Goal: Check status: Check status

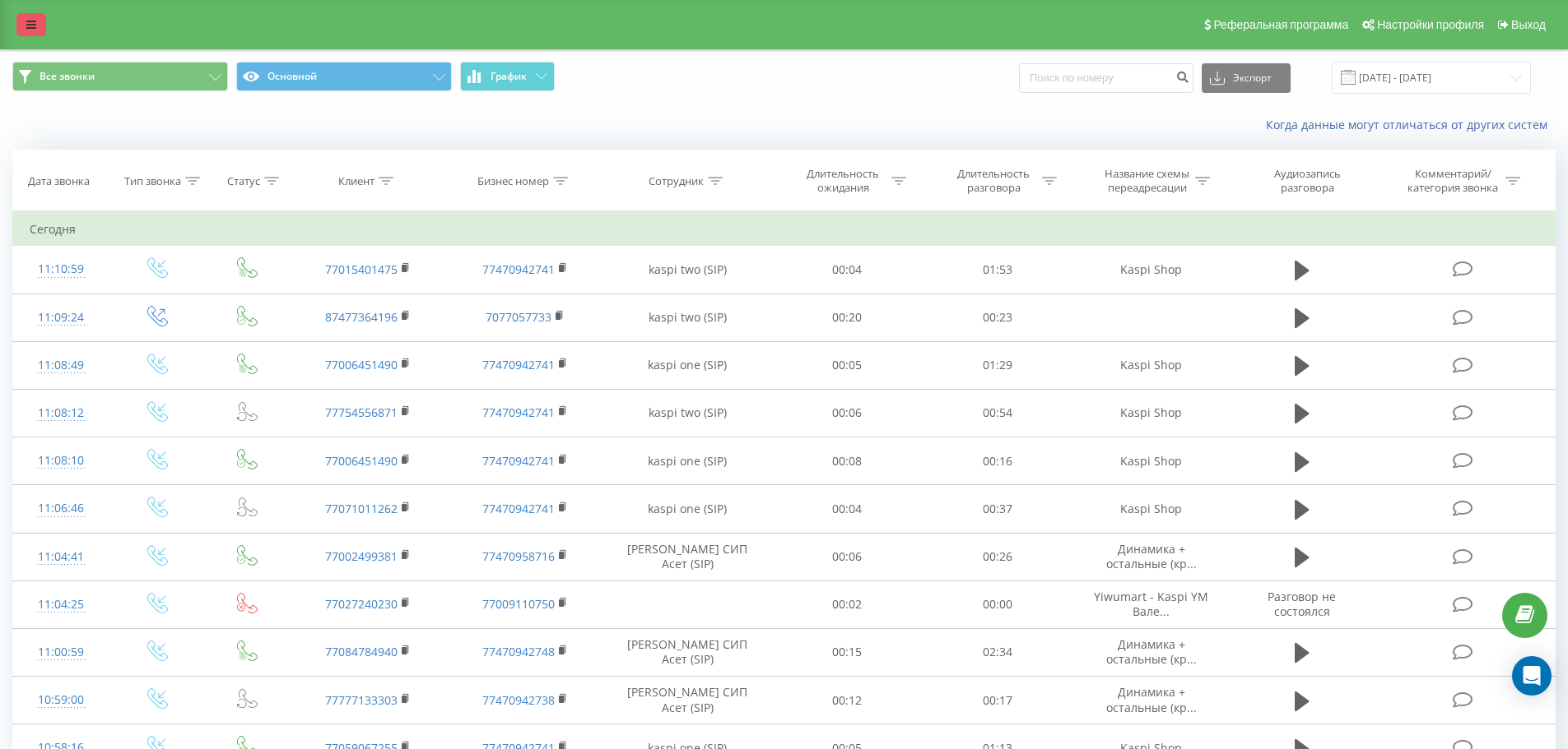
click at [32, 32] on link at bounding box center [31, 24] width 30 height 23
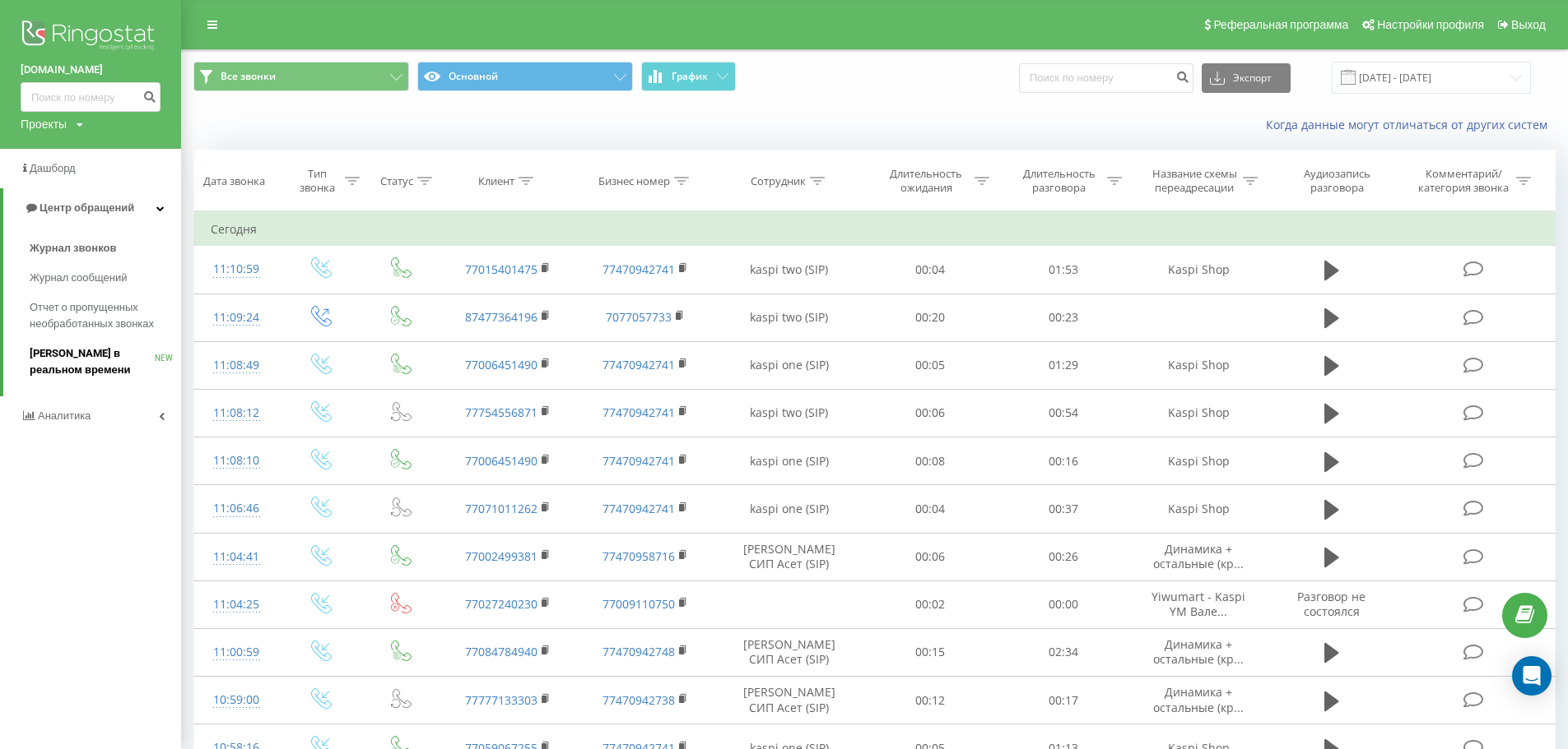
click at [145, 350] on span "[PERSON_NAME] в реальном времени" at bounding box center [92, 362] width 125 height 33
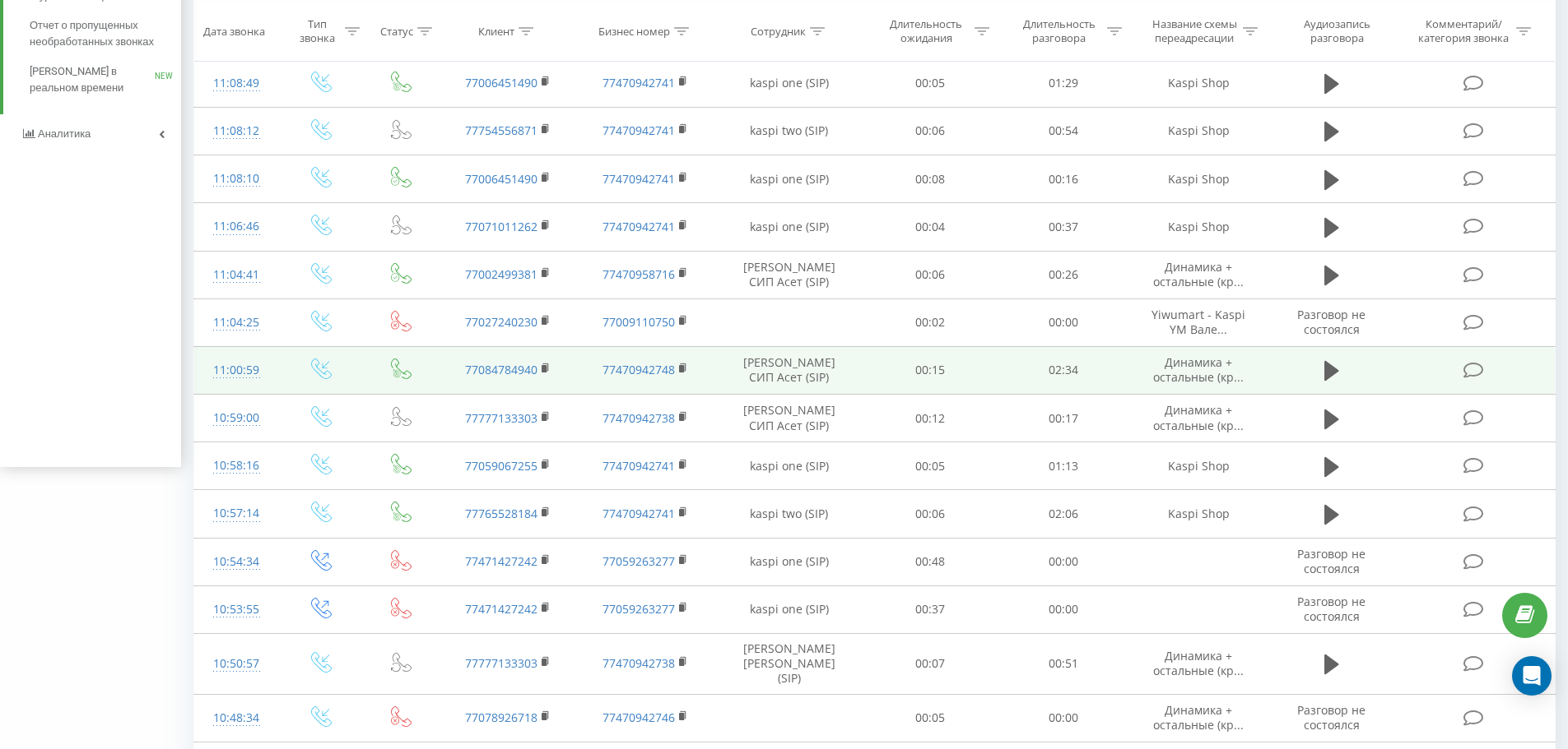
scroll to position [247, 0]
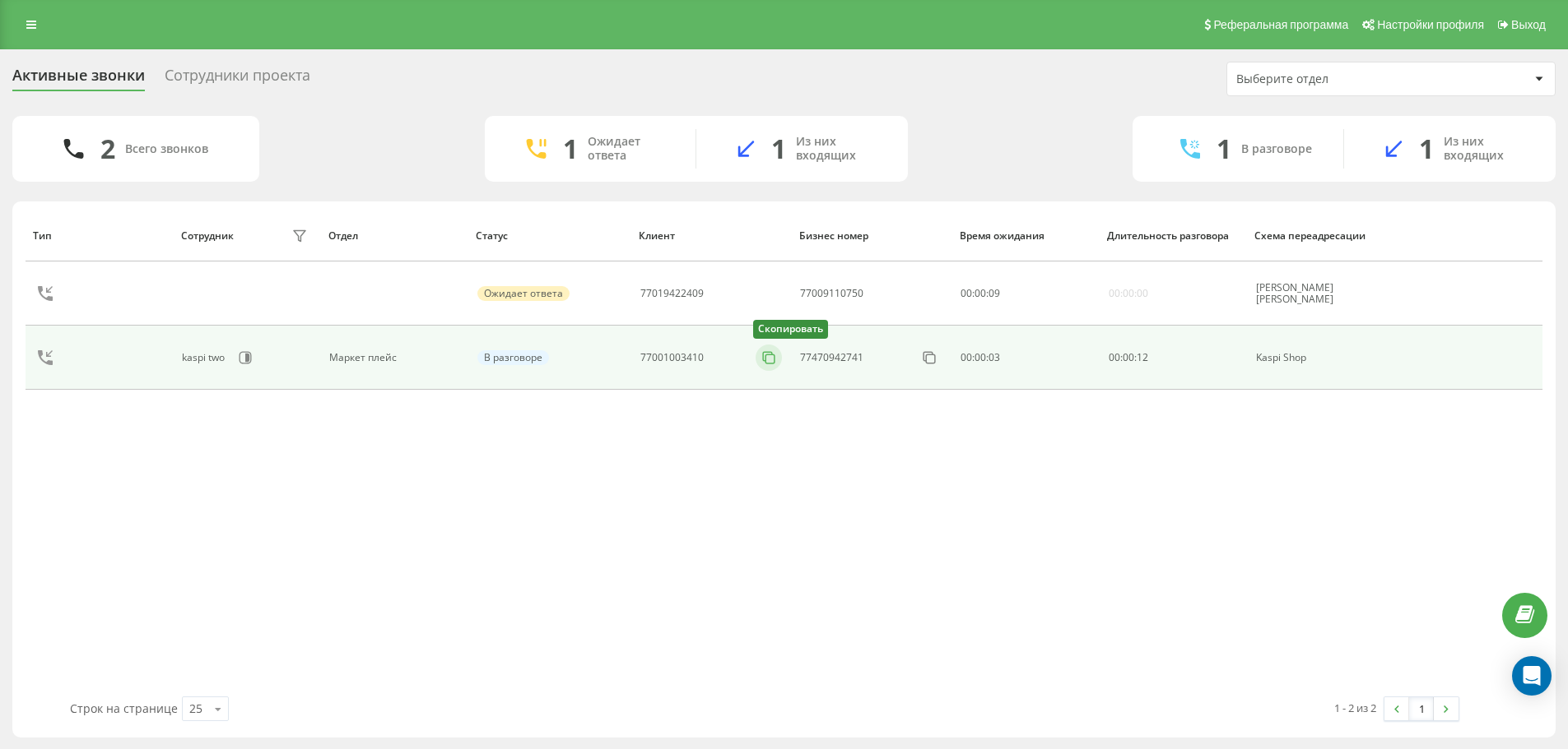
click at [773, 353] on icon at bounding box center [768, 357] width 17 height 17
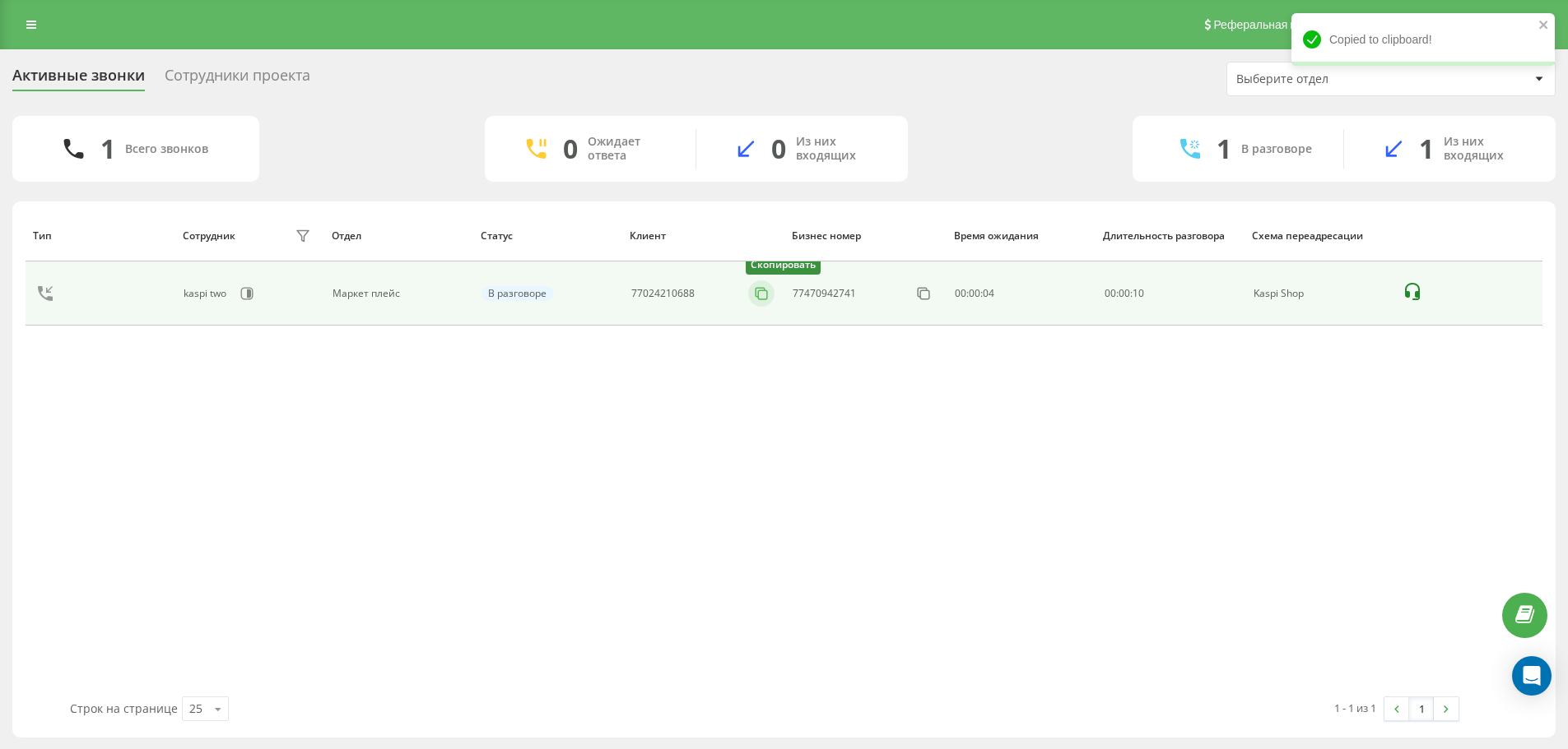
click at [762, 292] on icon at bounding box center [761, 293] width 17 height 17
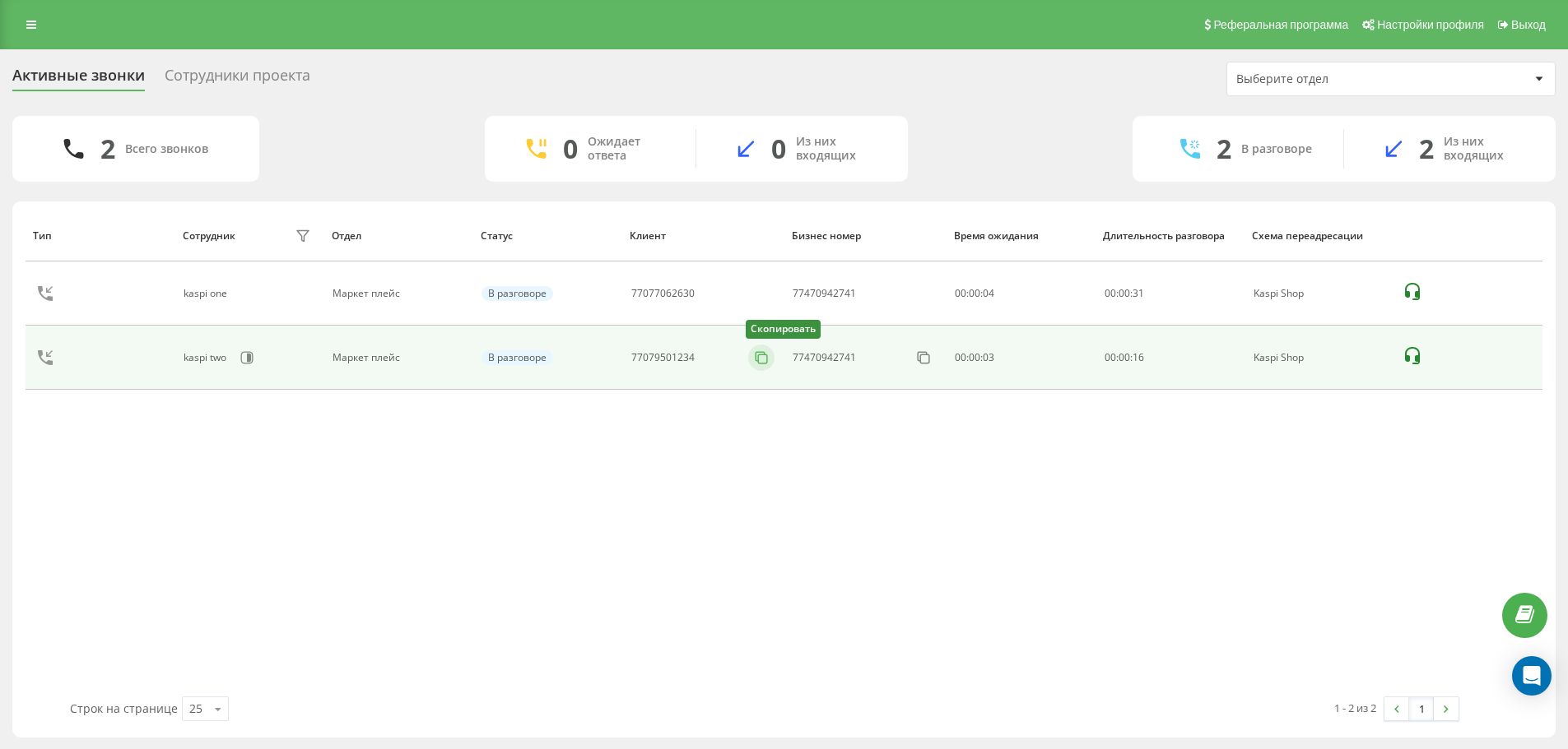
click at [749, 354] on button at bounding box center [761, 357] width 26 height 18
click at [758, 364] on icon at bounding box center [761, 357] width 17 height 17
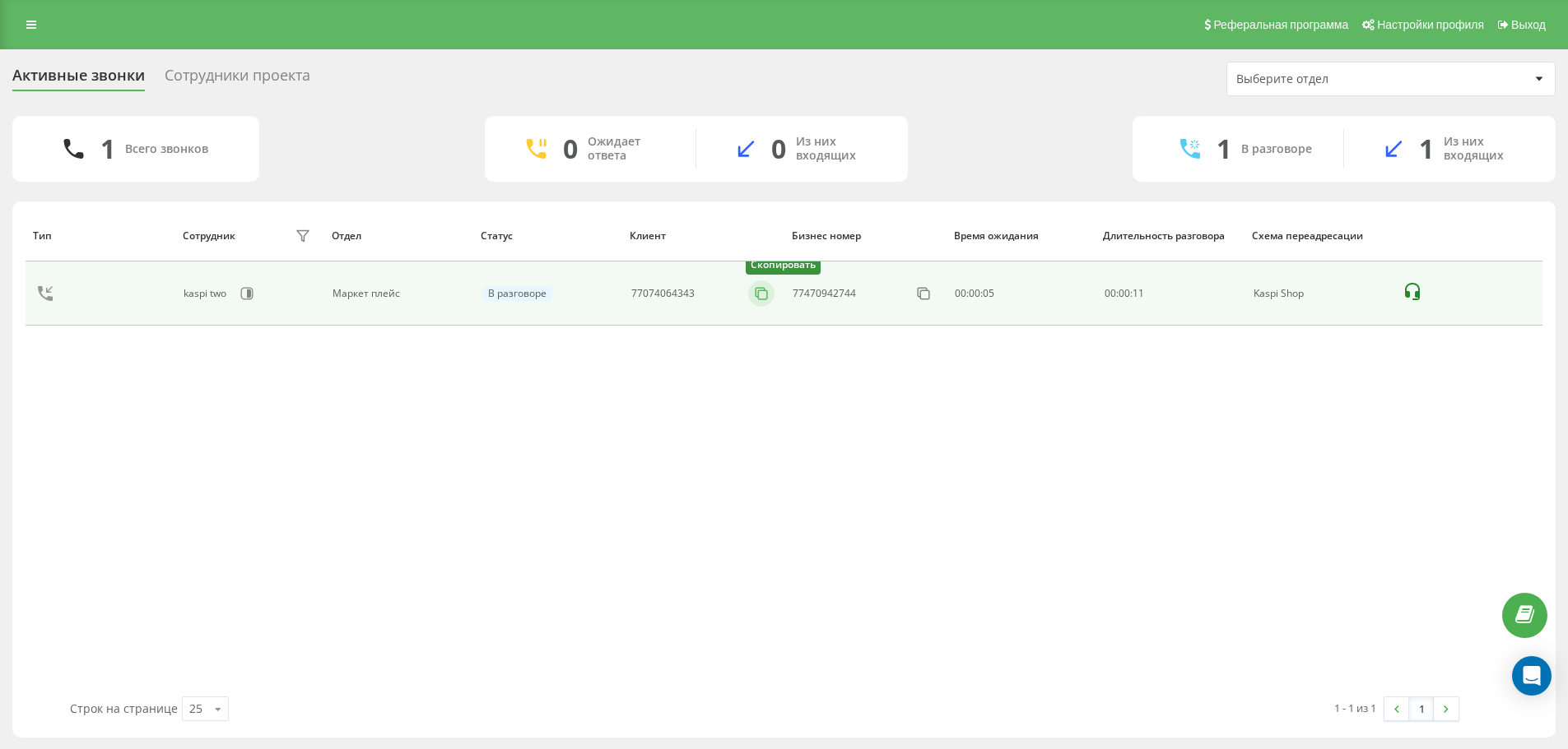
click at [765, 291] on icon at bounding box center [761, 293] width 17 height 17
click at [773, 285] on button at bounding box center [770, 293] width 26 height 18
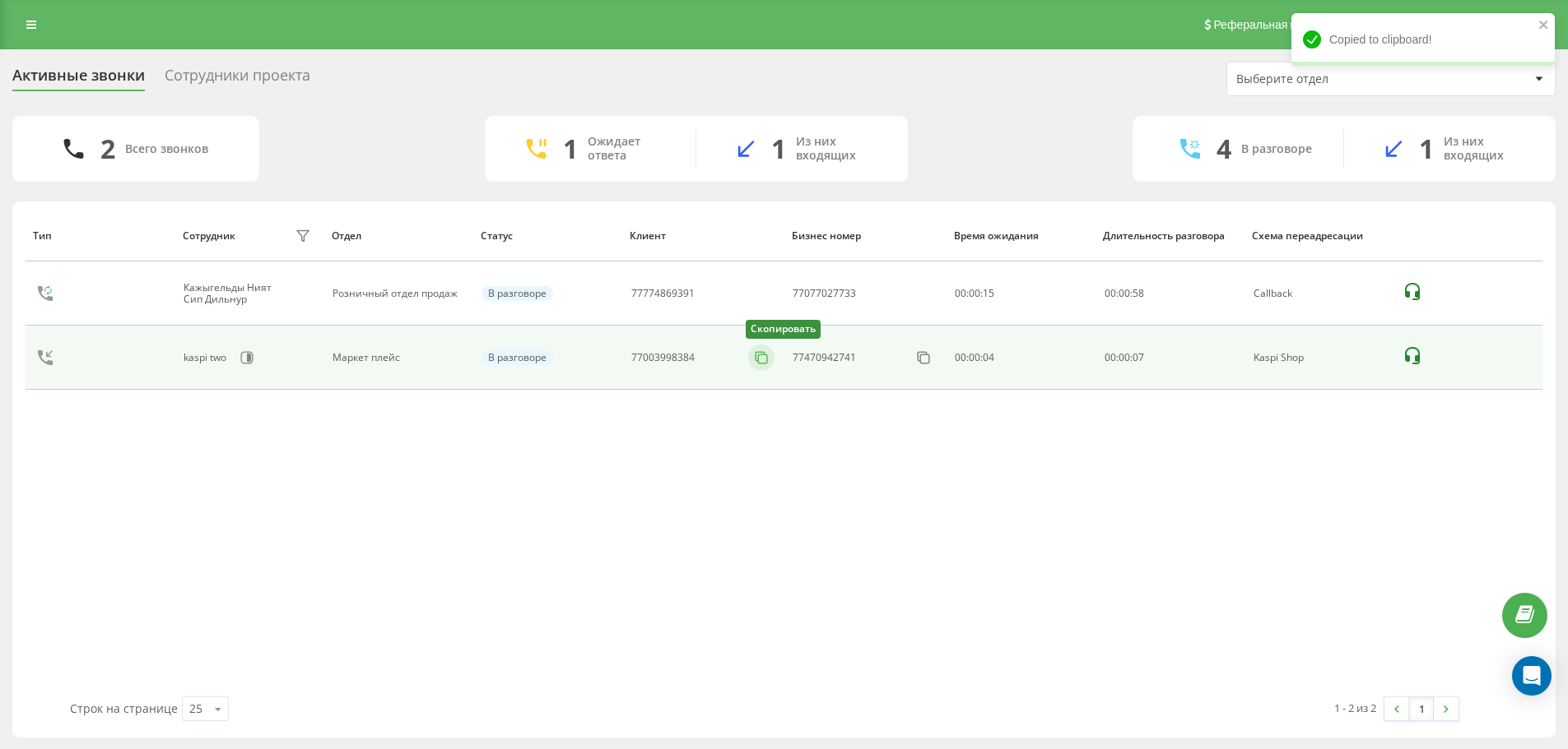
click at [762, 361] on icon at bounding box center [761, 357] width 17 height 17
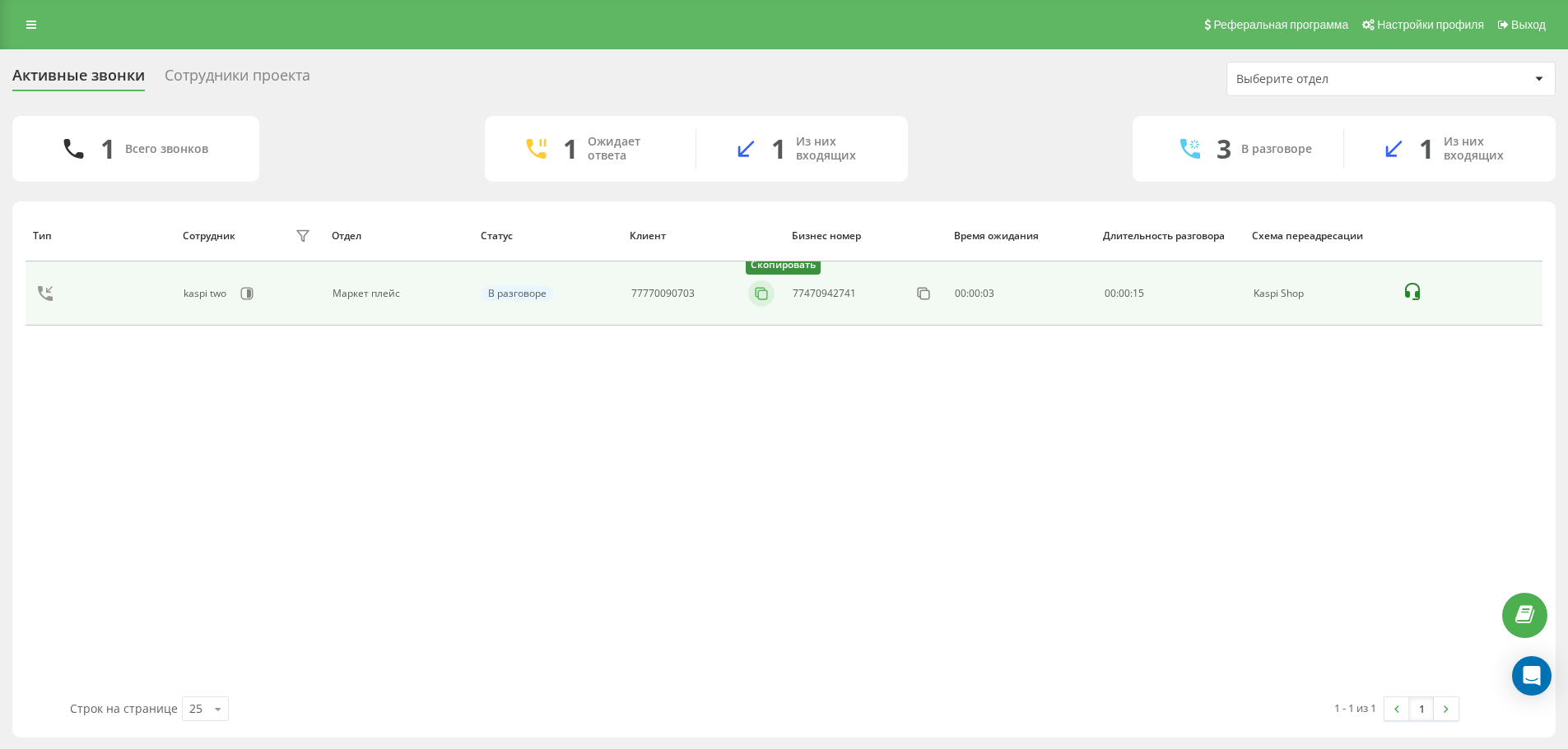
click at [756, 299] on icon at bounding box center [761, 293] width 17 height 17
click at [756, 296] on icon at bounding box center [761, 292] width 9 height 9
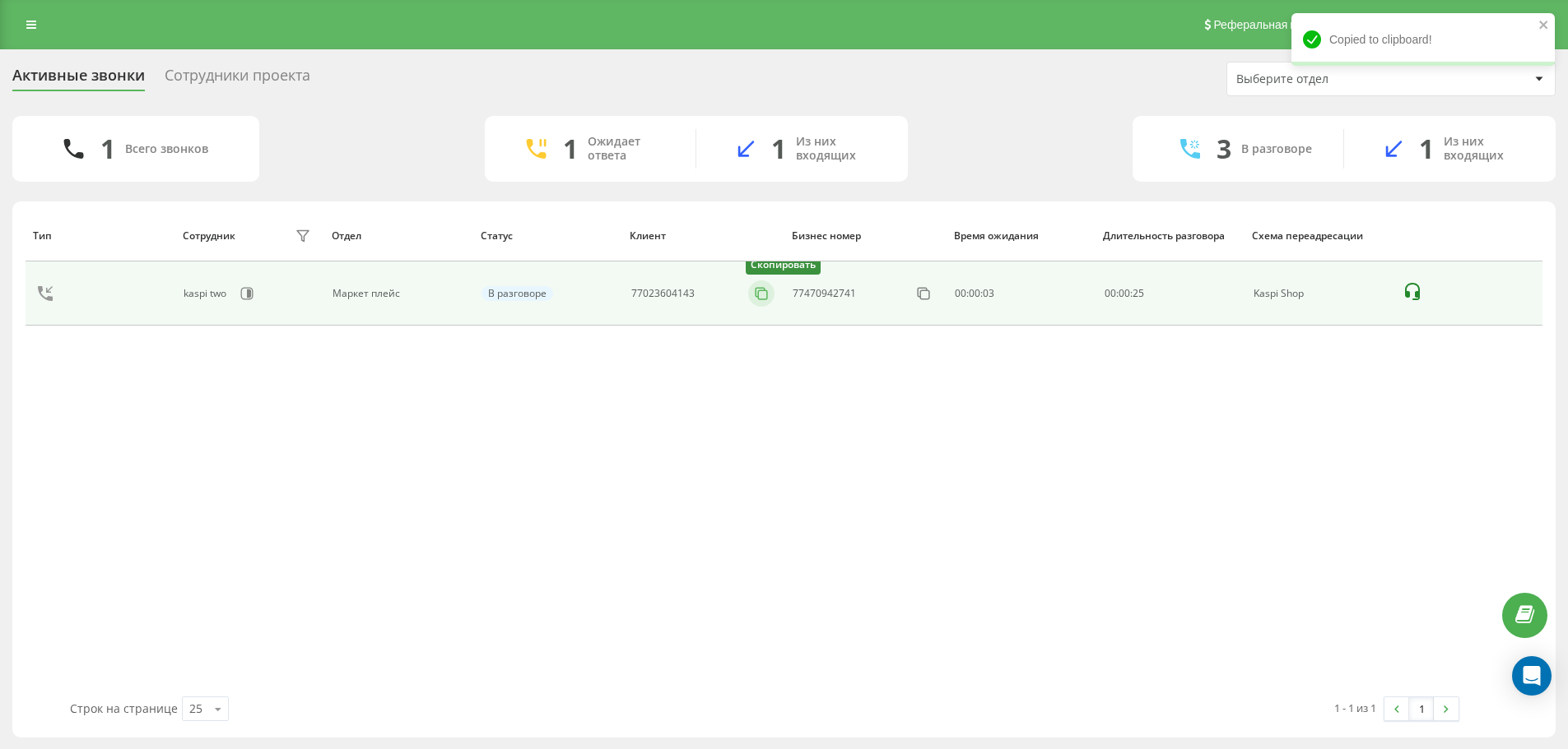
click at [760, 292] on icon at bounding box center [761, 293] width 17 height 17
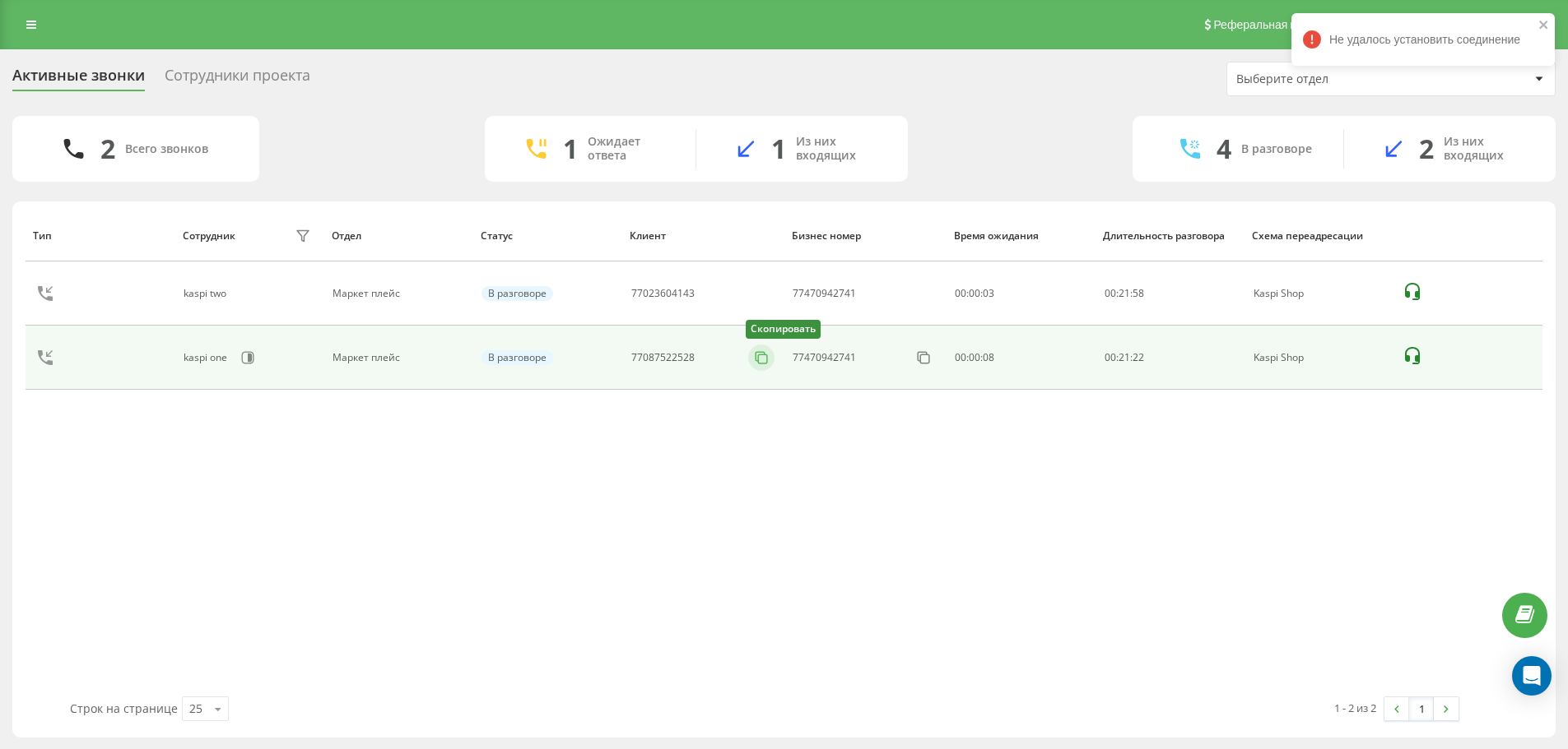
click at [757, 361] on icon at bounding box center [761, 356] width 9 height 9
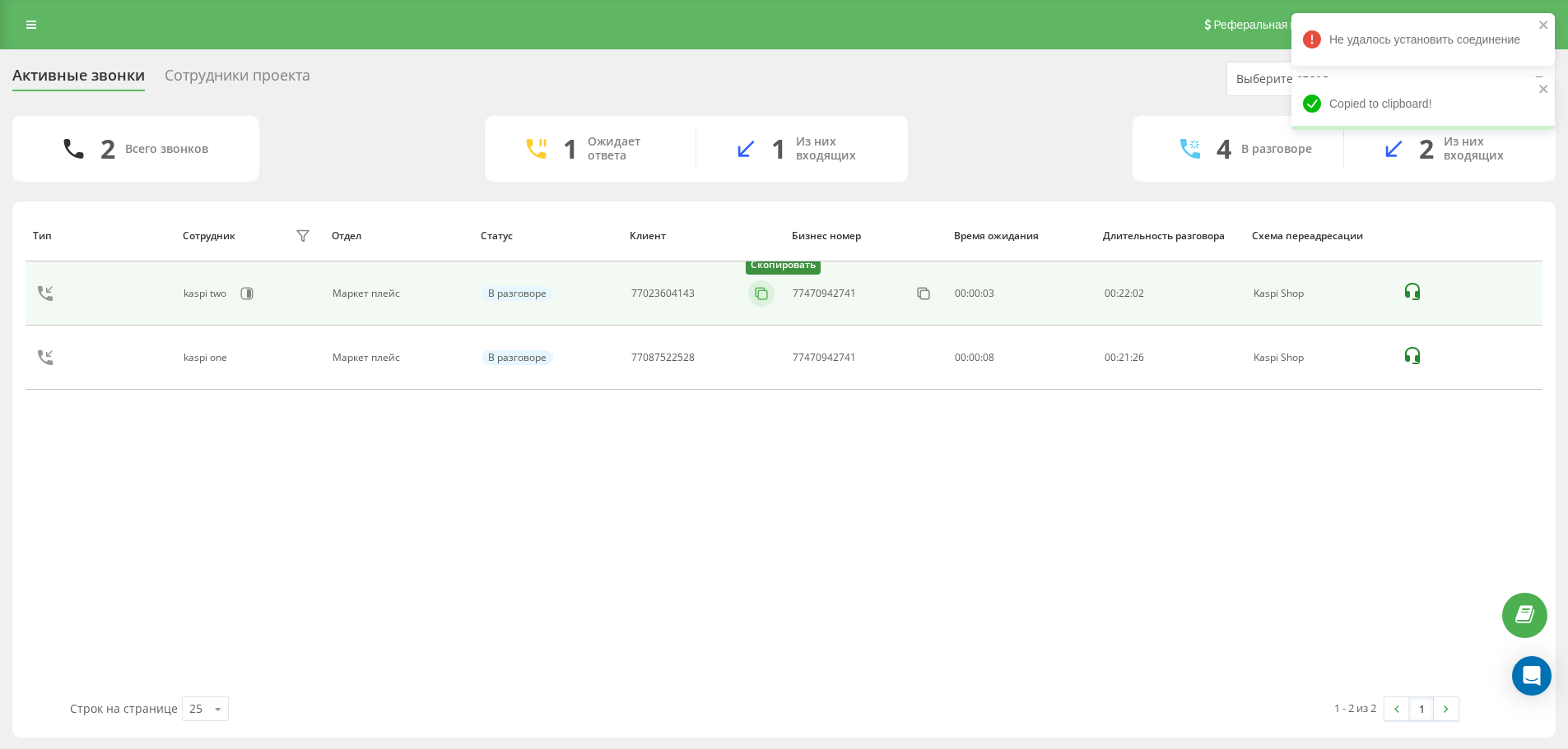
click at [774, 301] on button at bounding box center [761, 293] width 26 height 18
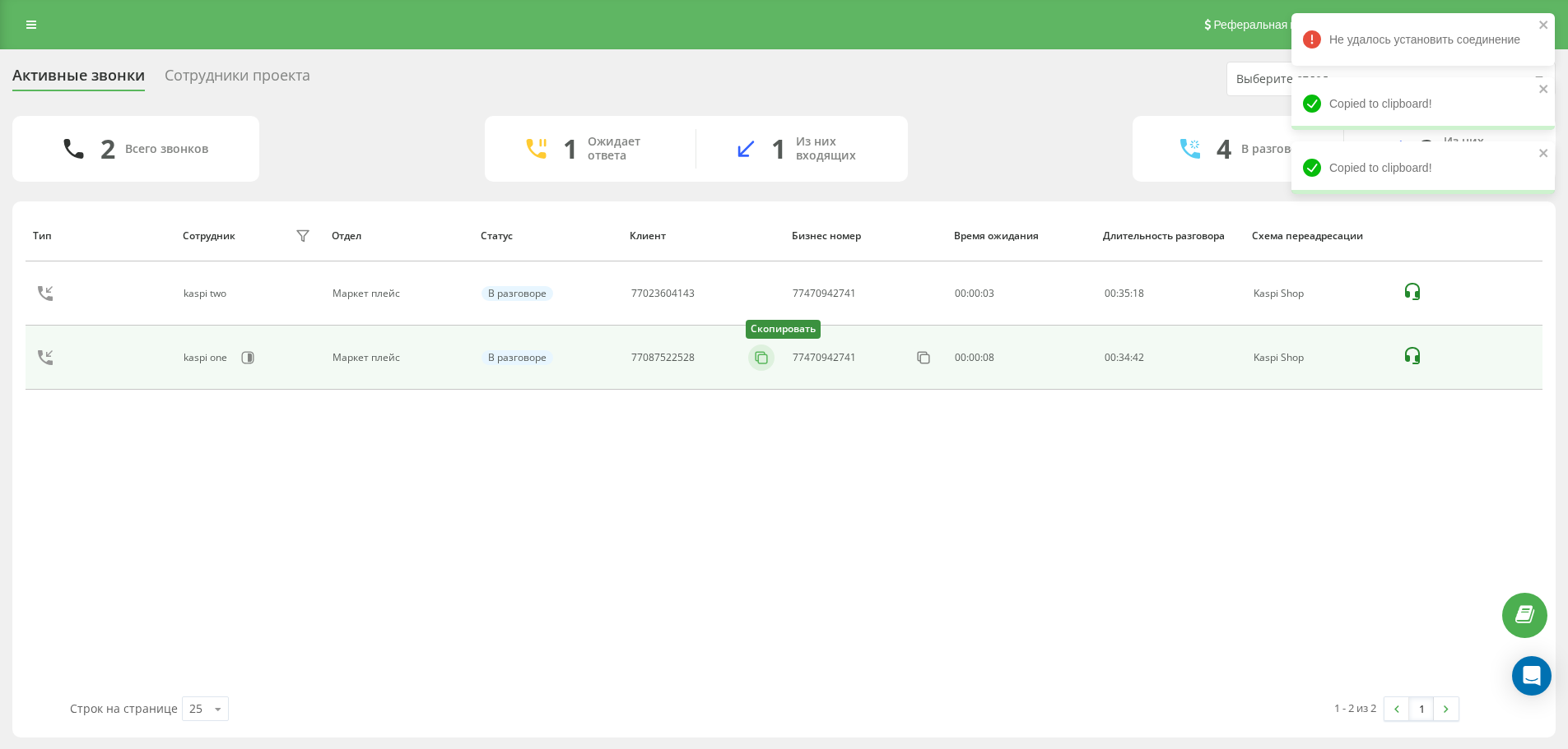
click at [765, 350] on icon at bounding box center [761, 357] width 17 height 17
click at [761, 363] on rect at bounding box center [763, 359] width 9 height 9
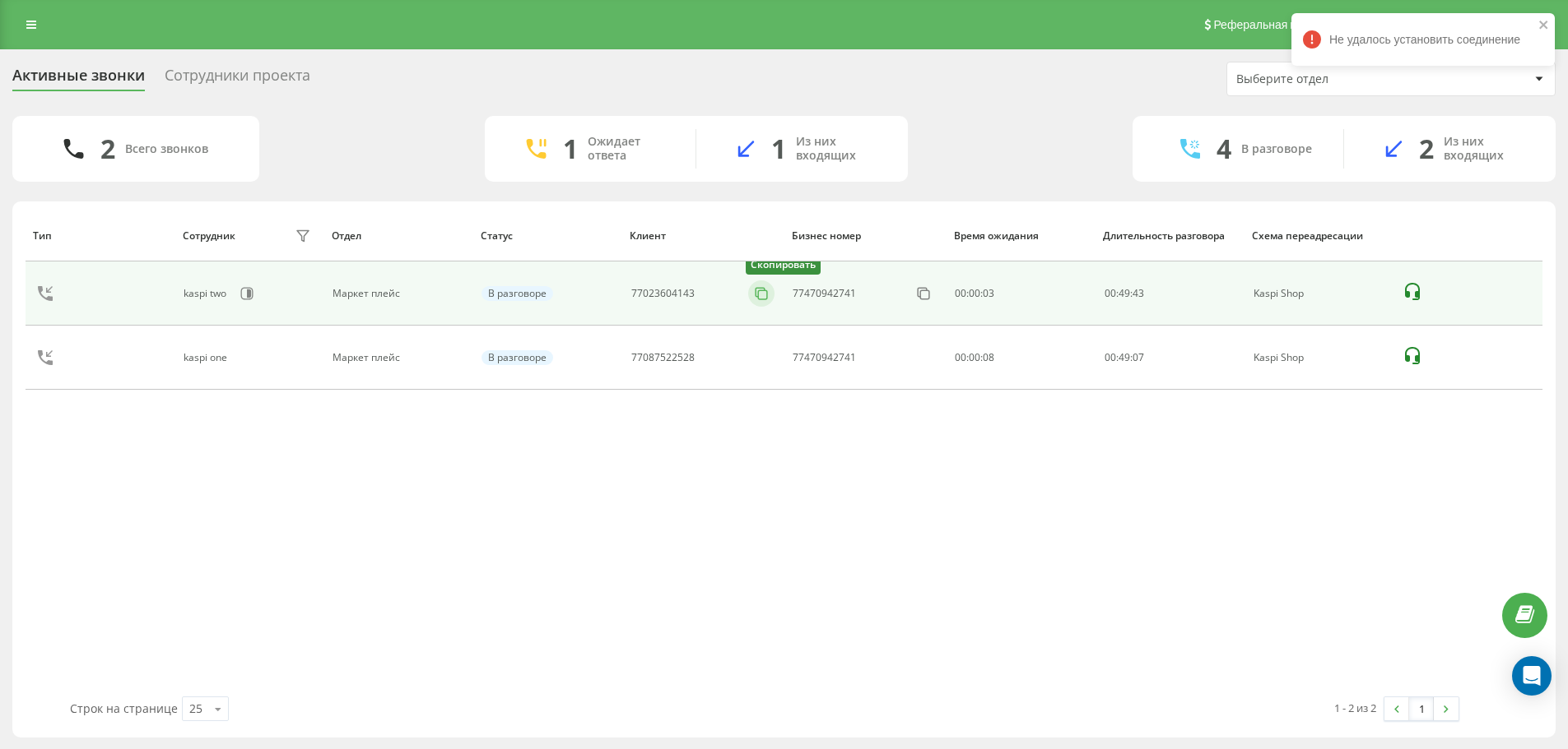
click at [763, 296] on icon at bounding box center [761, 293] width 17 height 17
click at [764, 298] on icon at bounding box center [761, 293] width 17 height 17
click at [765, 295] on icon at bounding box center [761, 293] width 17 height 17
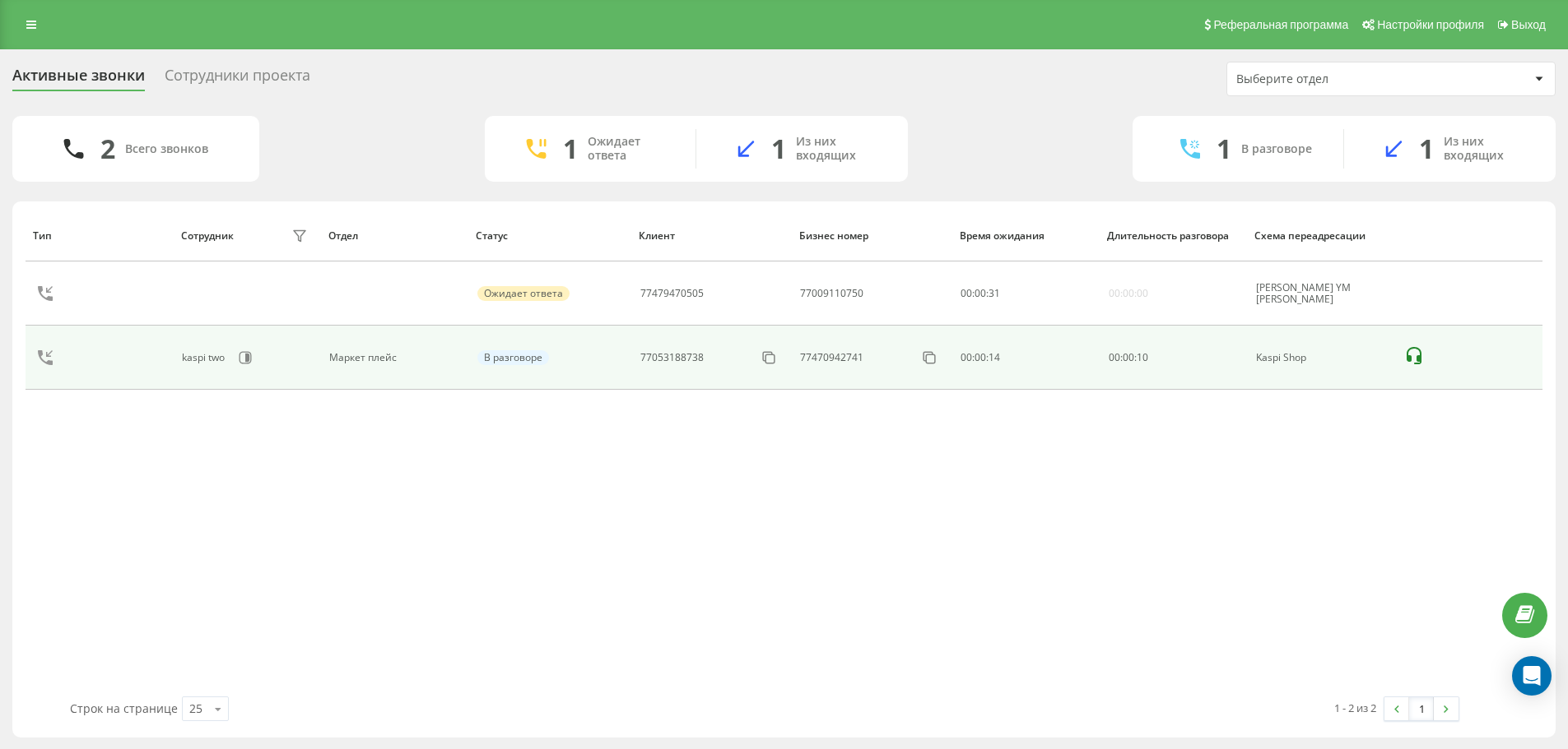
scroll to position [1, 0]
click at [773, 362] on rect at bounding box center [770, 358] width 9 height 9
click at [753, 356] on icon at bounding box center [761, 356] width 17 height 17
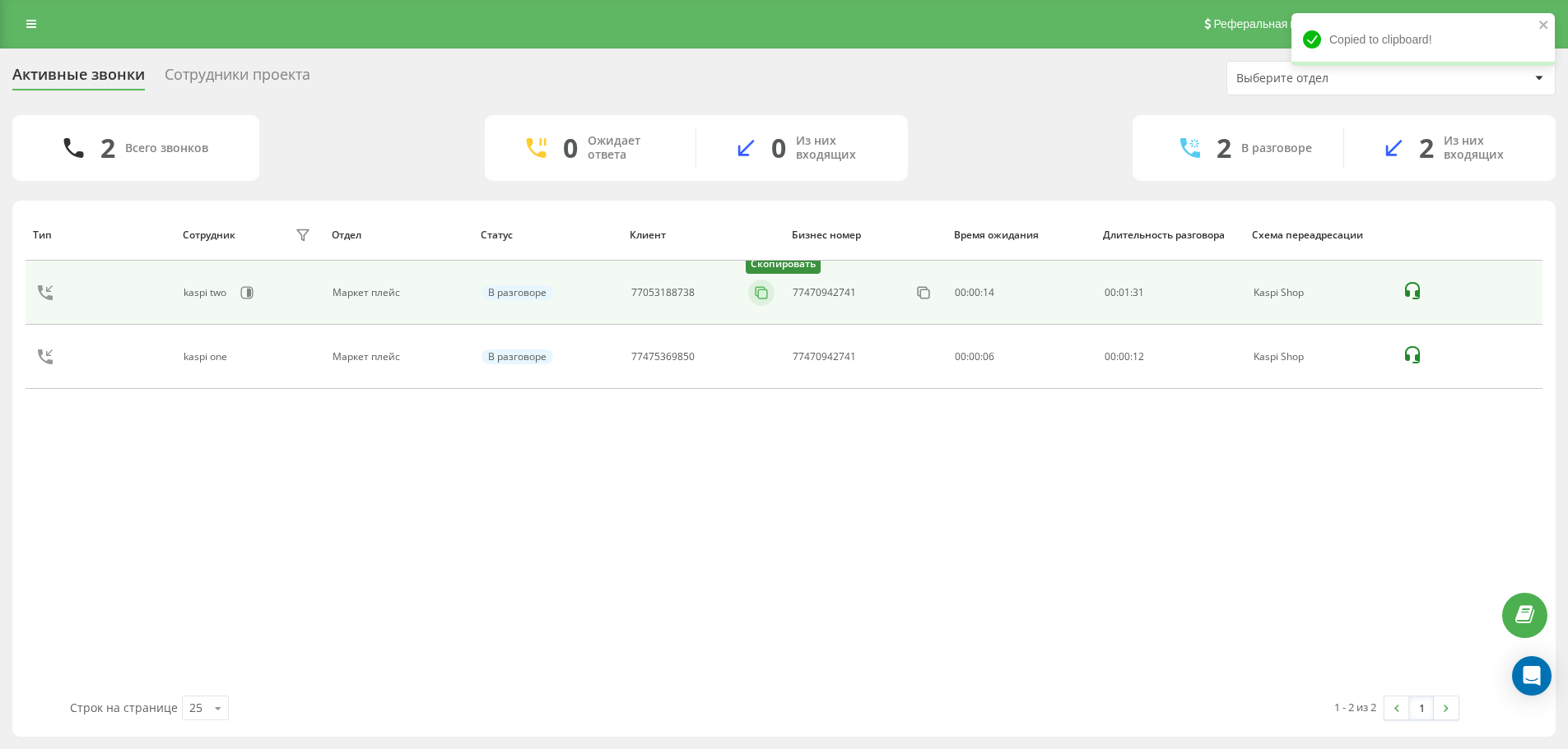
click at [773, 294] on button at bounding box center [761, 292] width 26 height 18
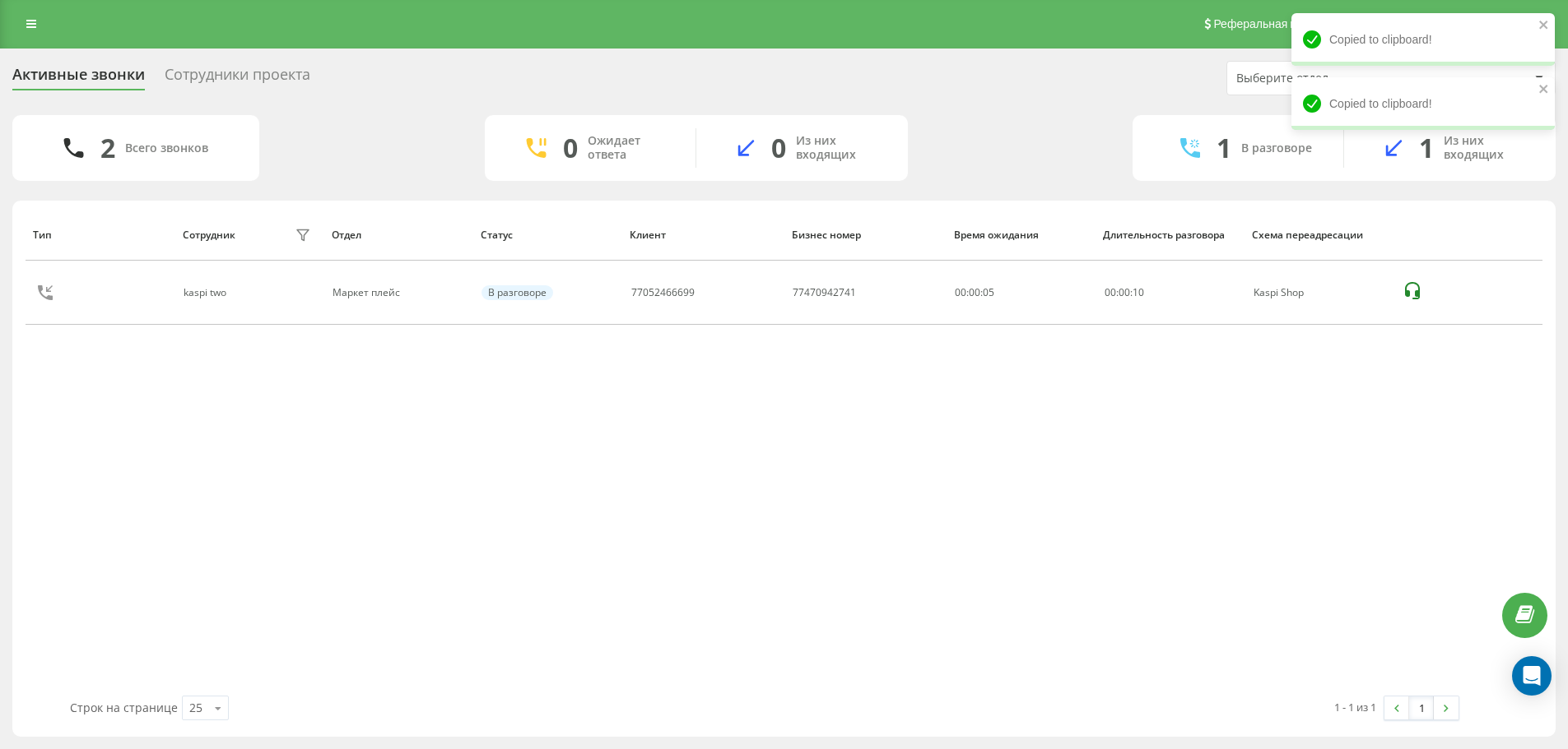
scroll to position [0, 0]
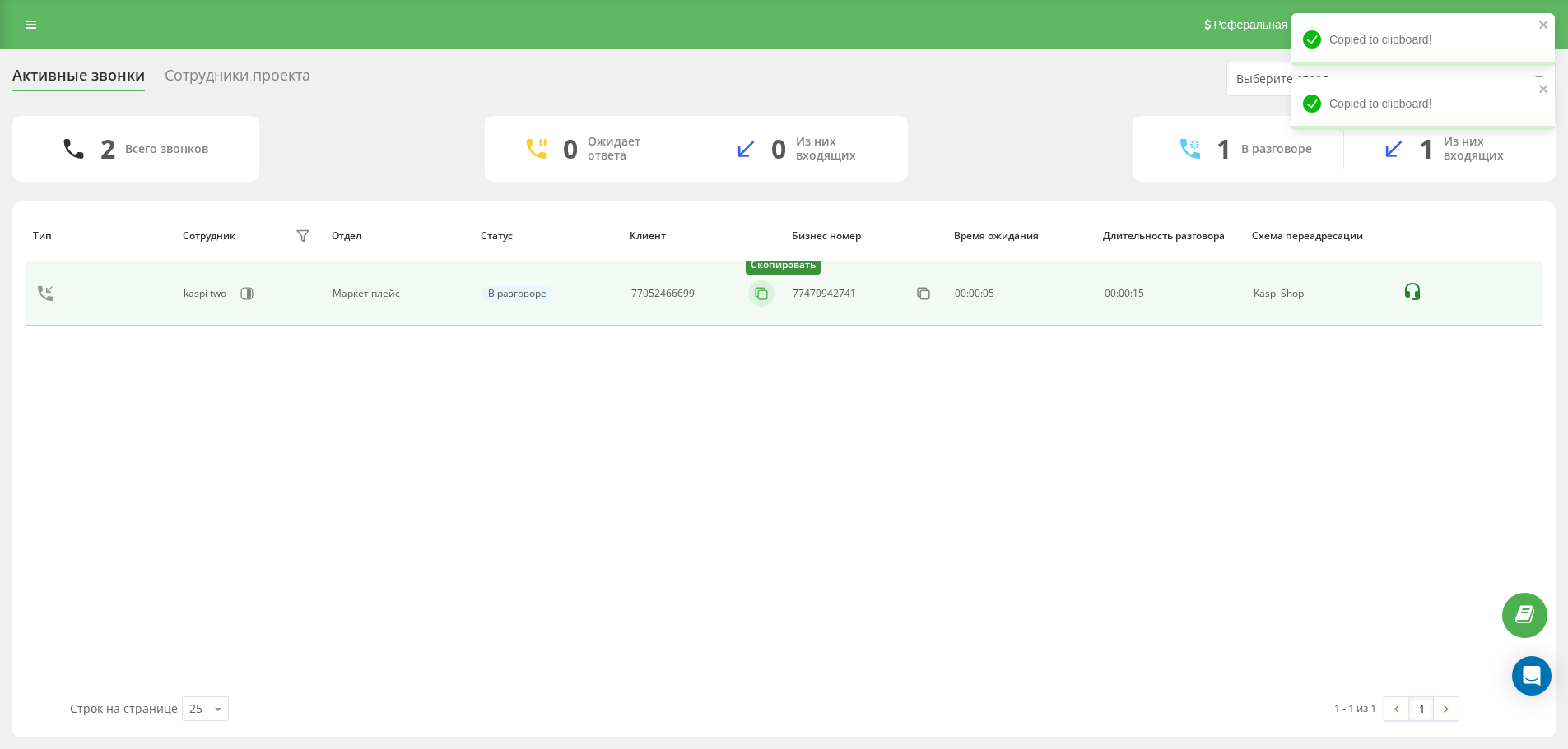
click at [768, 288] on icon at bounding box center [761, 293] width 17 height 17
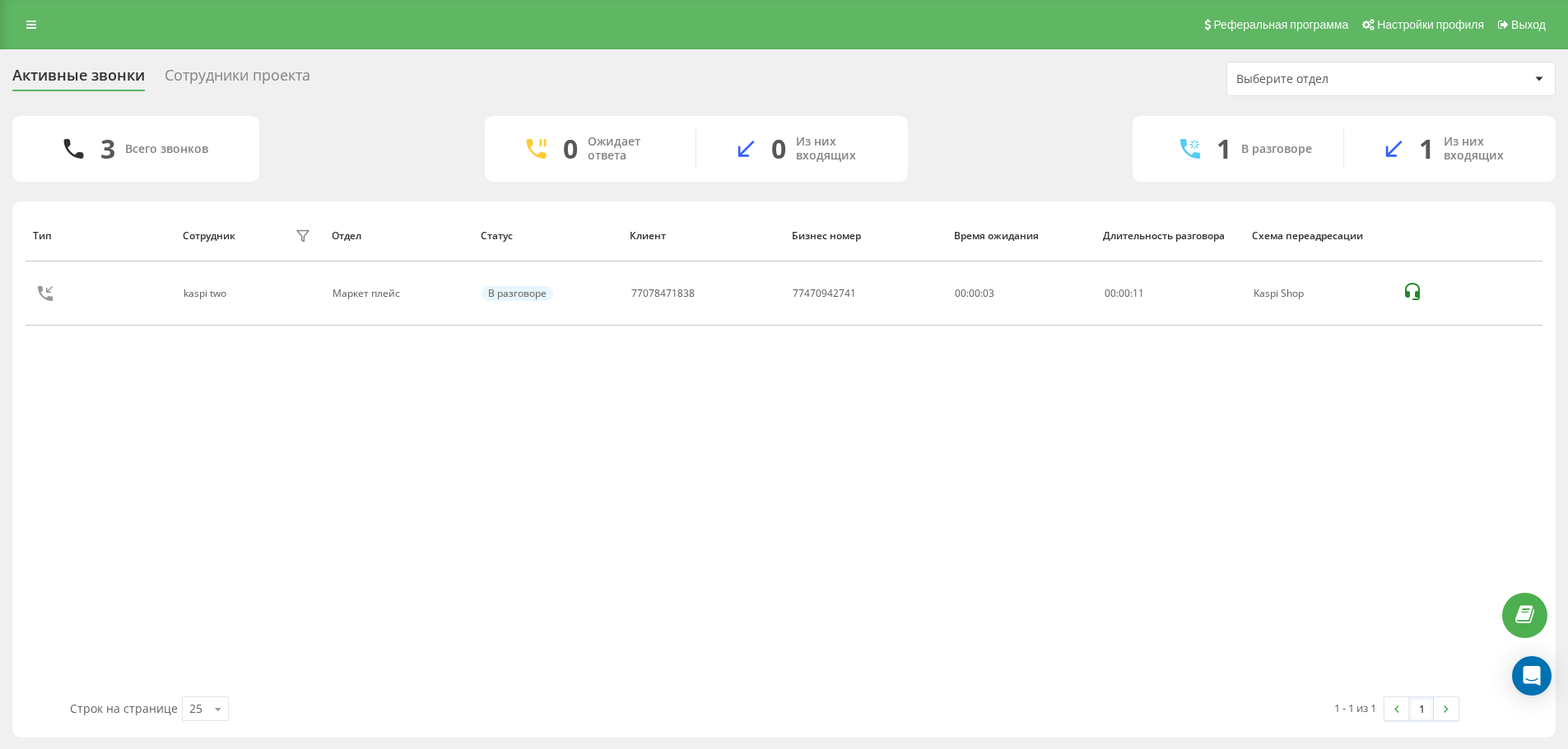
click at [763, 358] on div "Тип Сотрудник фильтра Отдел Статус Клиент Бизнес номер Время ожидания Длительно…" at bounding box center [784, 453] width 1516 height 487
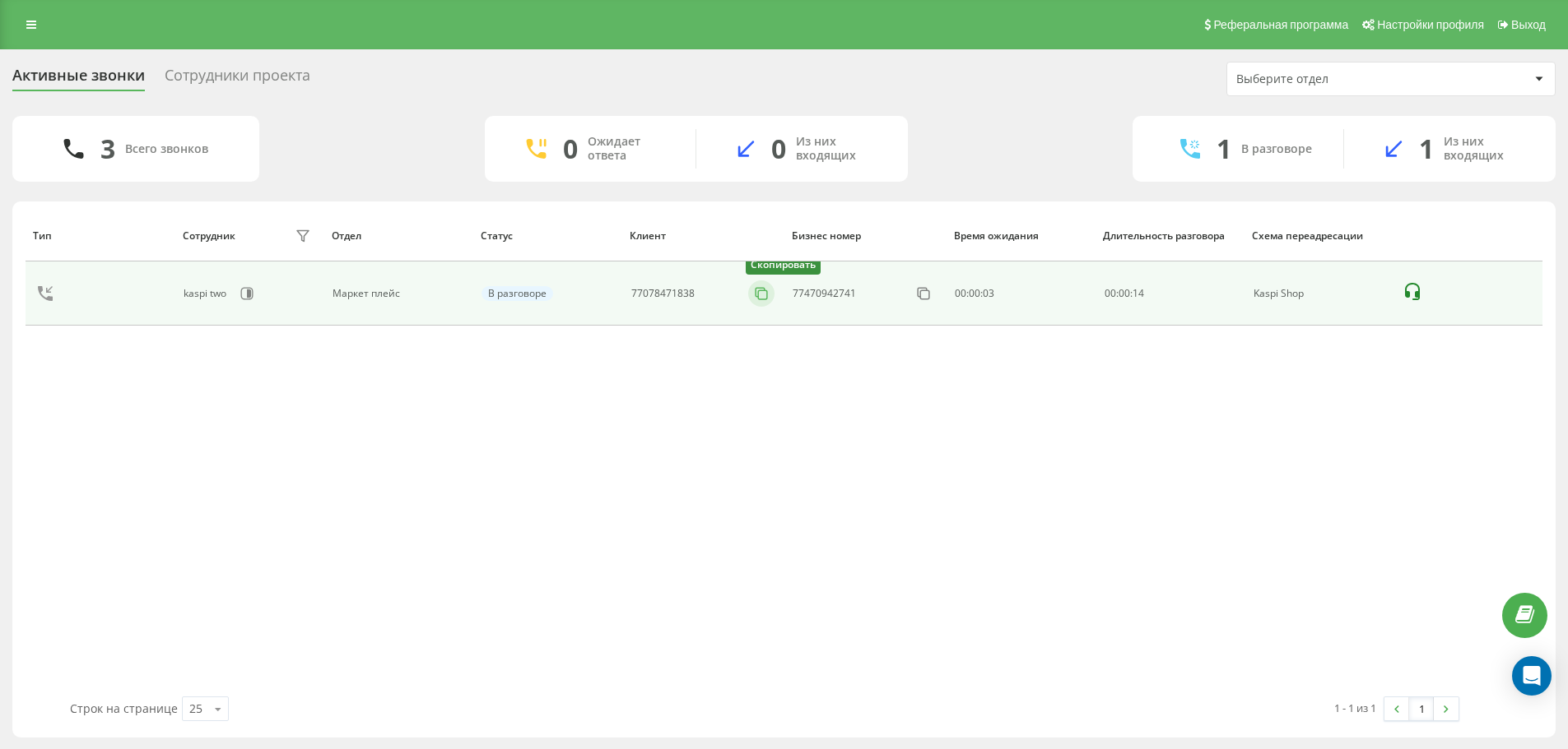
click at [759, 301] on icon at bounding box center [761, 293] width 17 height 17
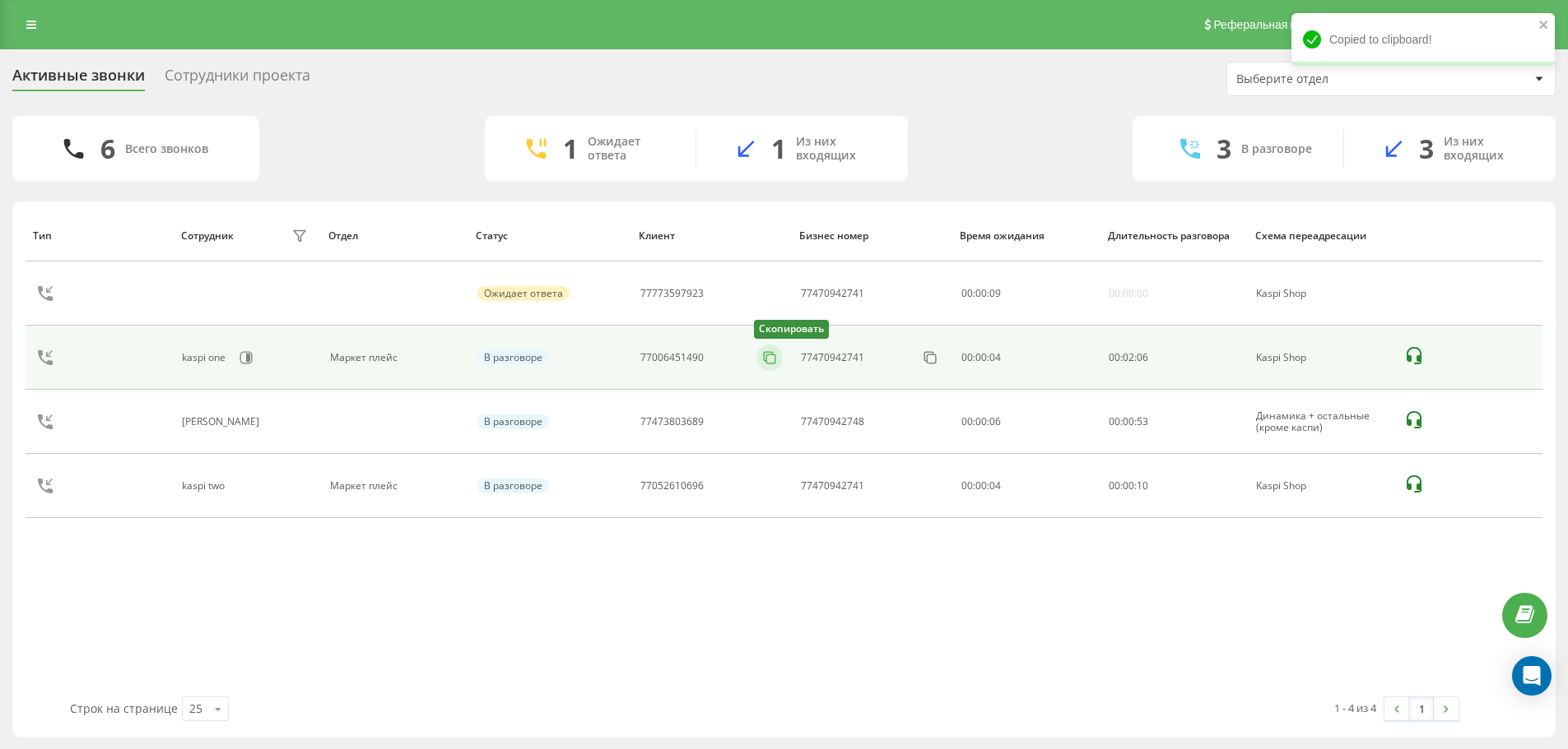
click at [777, 361] on button at bounding box center [770, 357] width 26 height 18
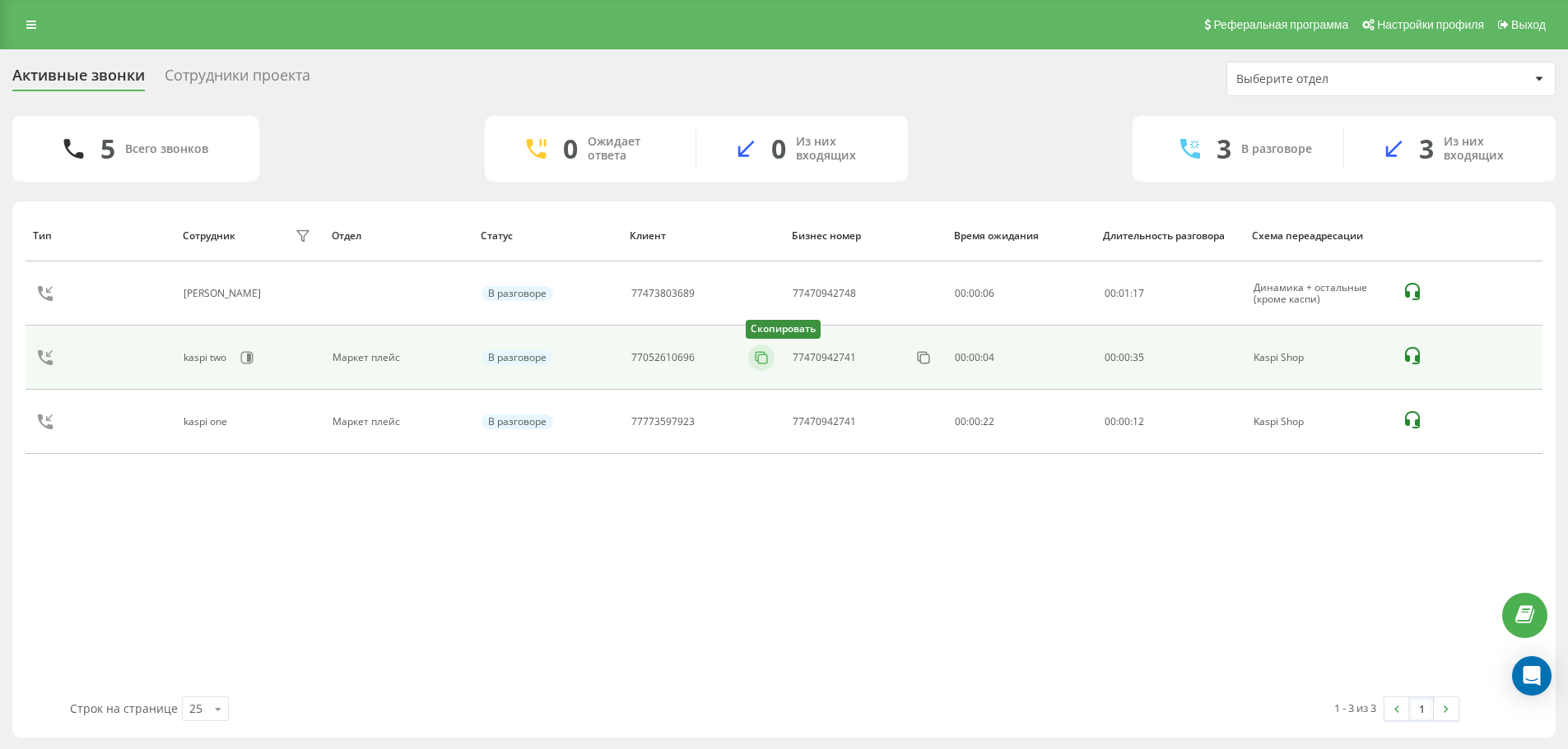
click at [756, 354] on icon at bounding box center [761, 356] width 9 height 9
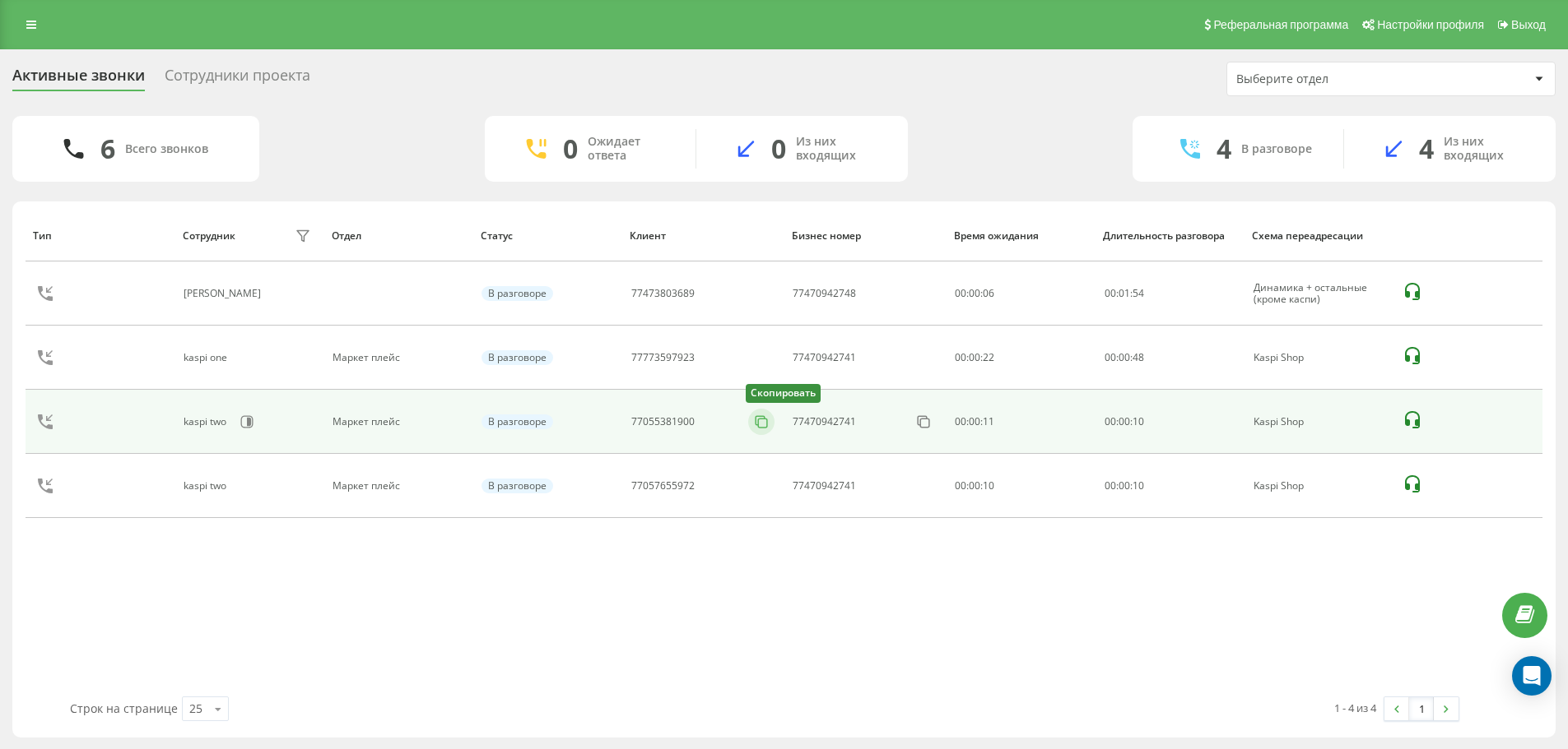
click at [757, 418] on icon at bounding box center [761, 422] width 17 height 17
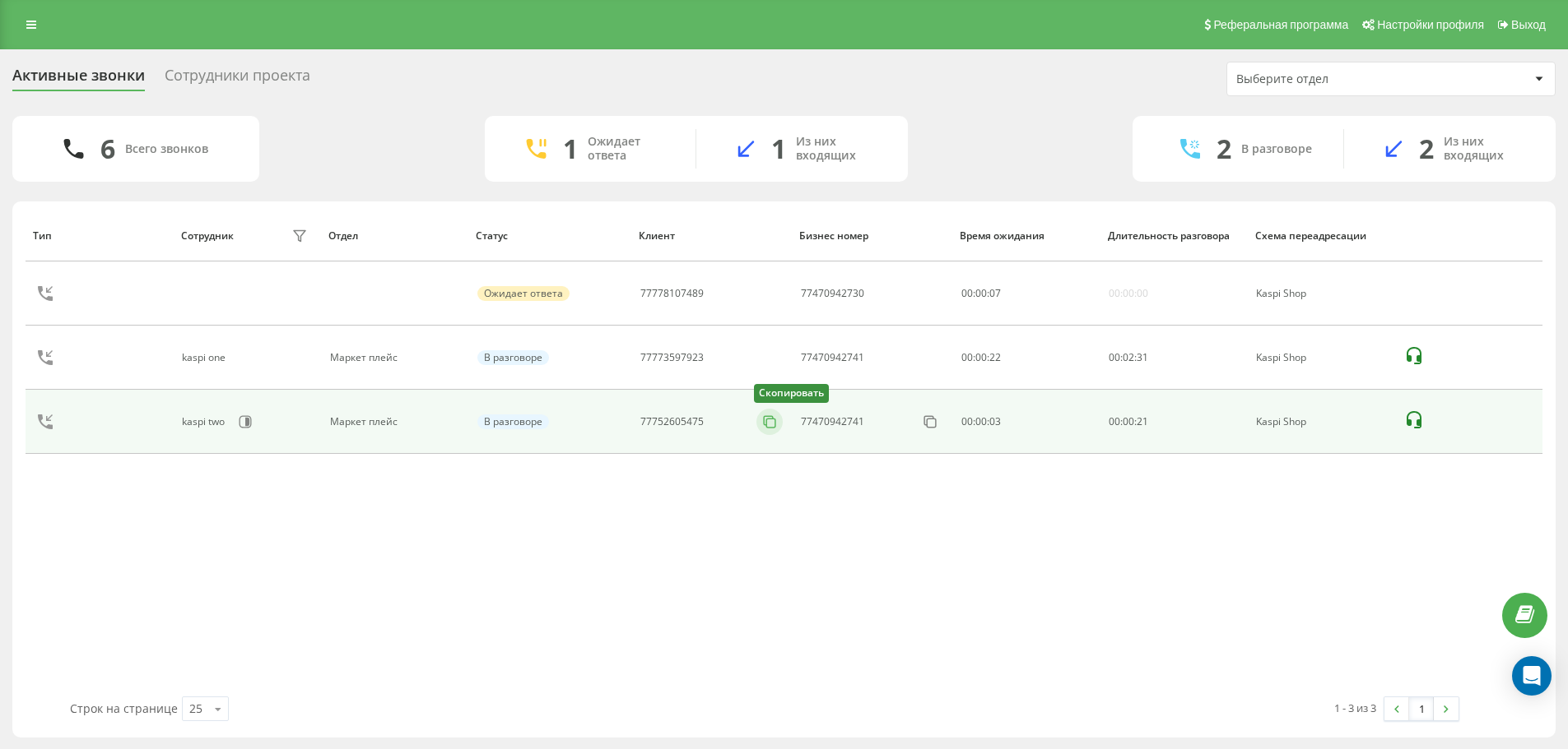
click at [763, 423] on icon at bounding box center [768, 421] width 9 height 9
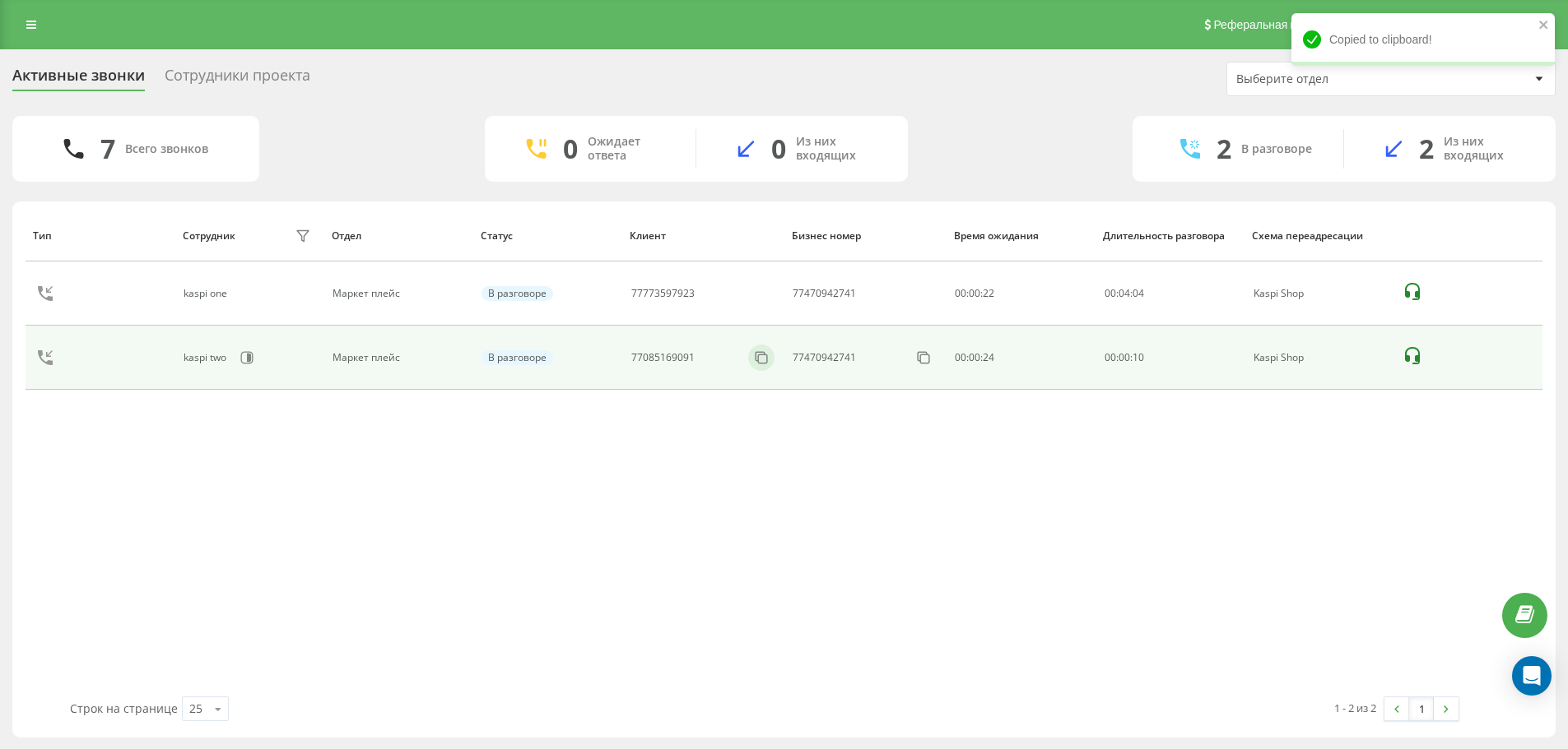
click at [766, 347] on div at bounding box center [761, 358] width 26 height 26
